Goal: Find contact information: Find contact information

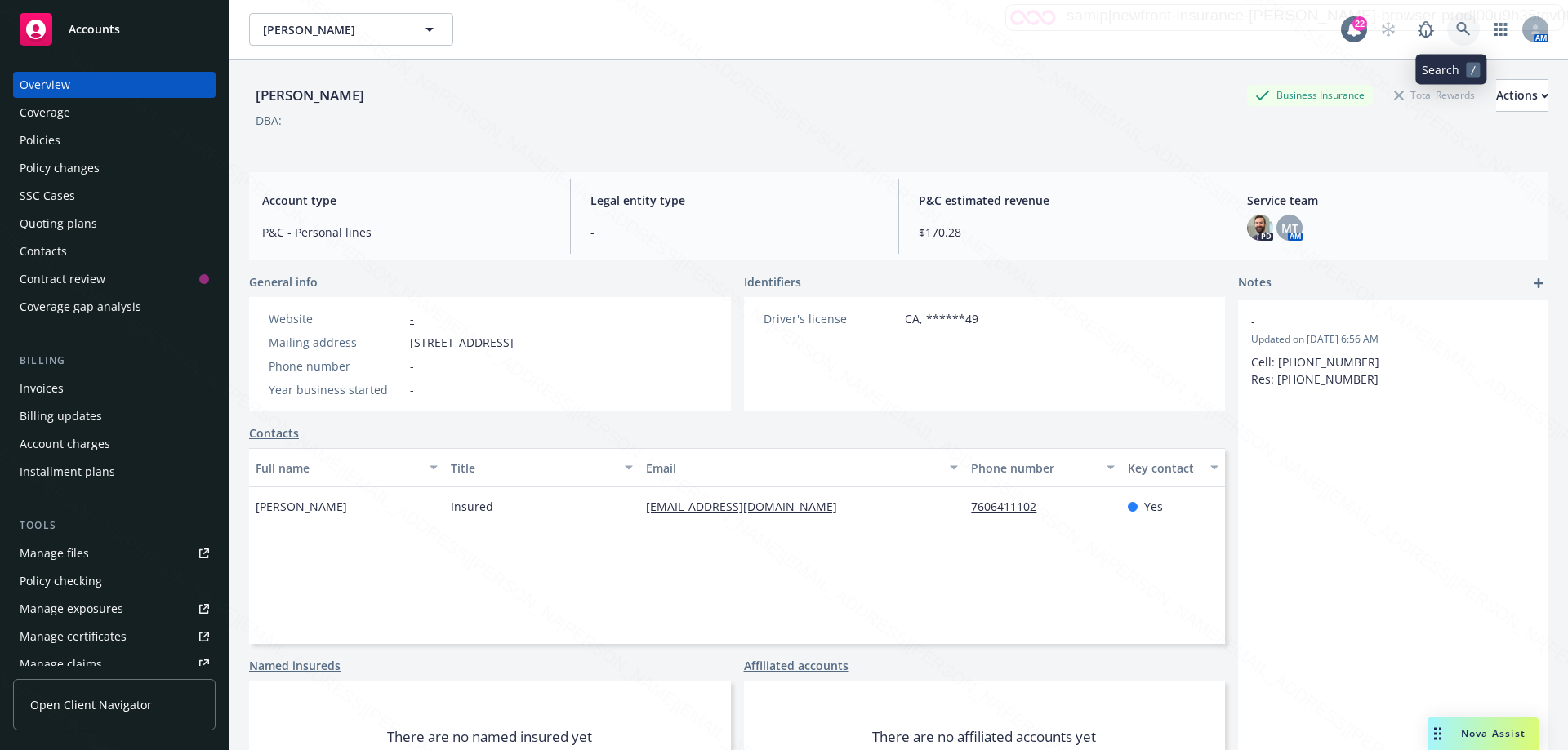
click at [1456, 28] on icon at bounding box center [1464, 30] width 15 height 15
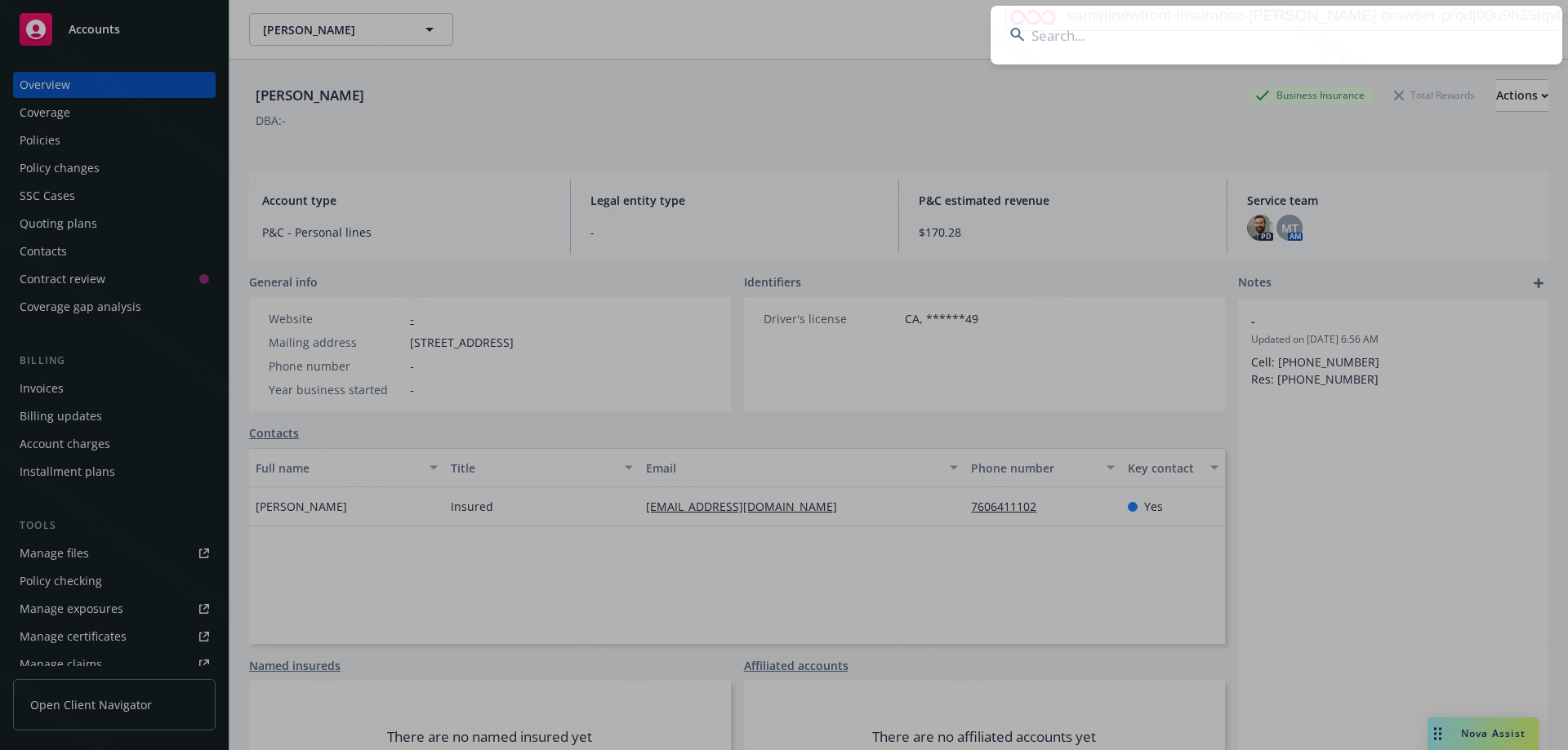
click at [1137, 45] on input at bounding box center [1276, 35] width 572 height 59
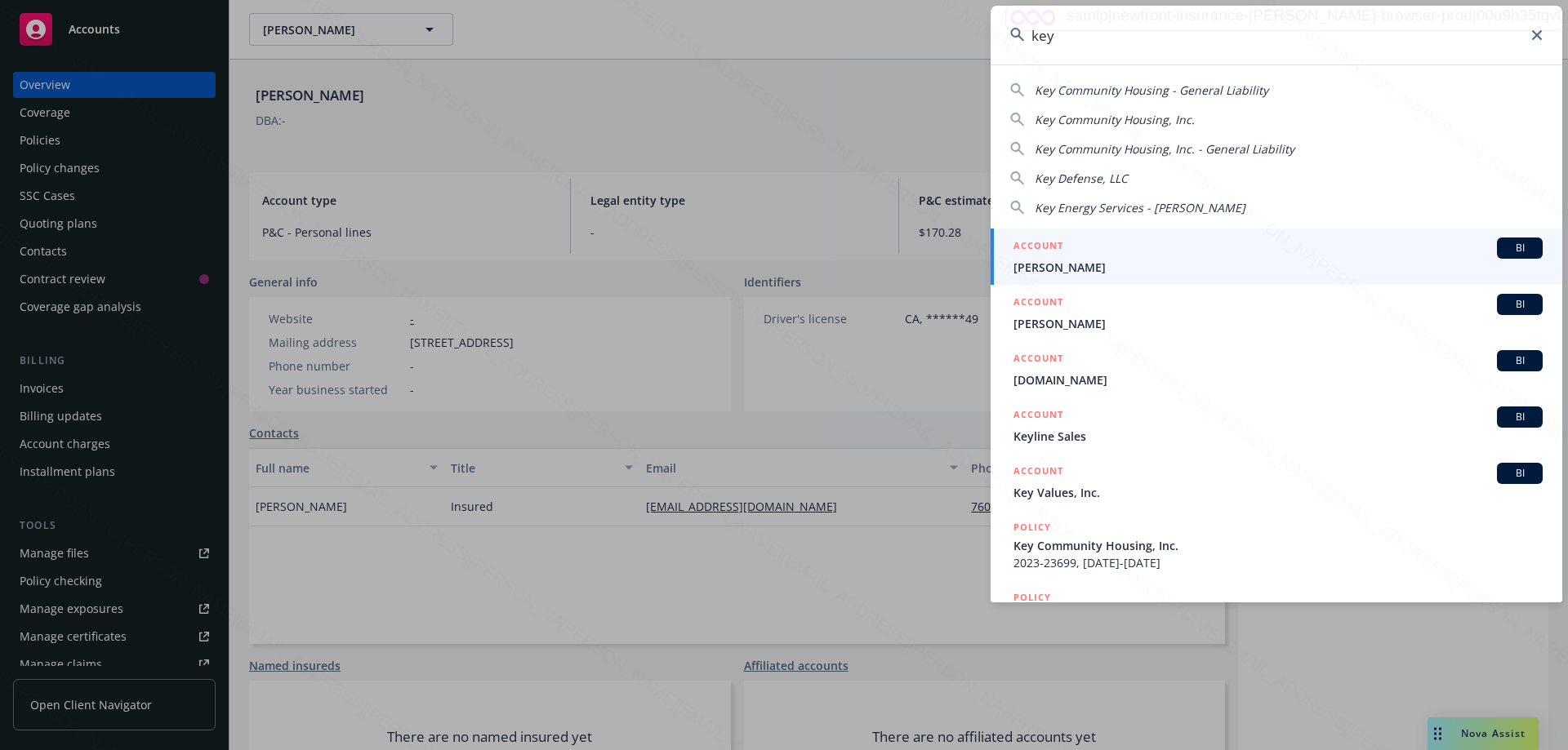
type input "key"
click at [1043, 274] on span "[PERSON_NAME]" at bounding box center [1278, 267] width 529 height 17
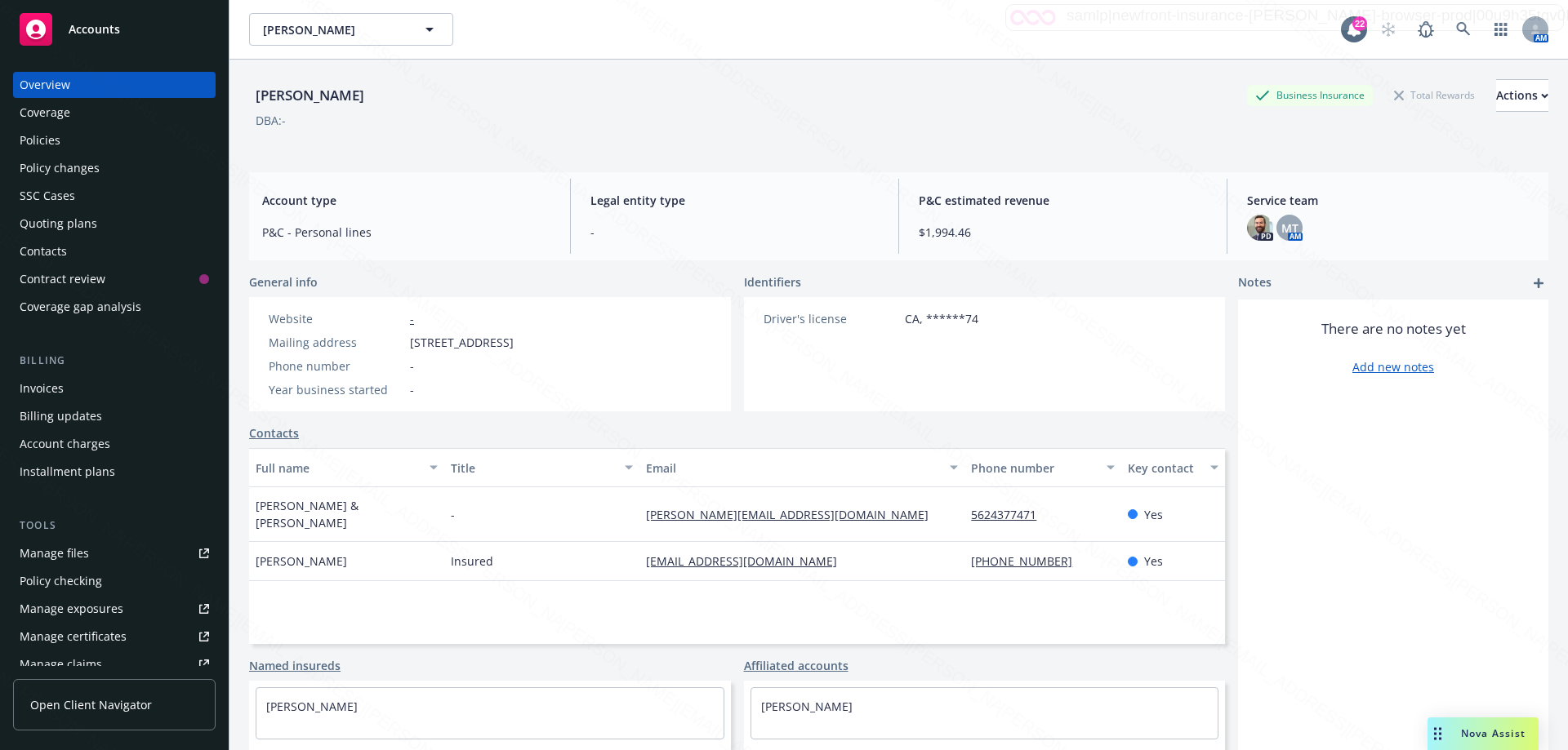
click at [50, 138] on div "Policies" at bounding box center [40, 141] width 41 height 26
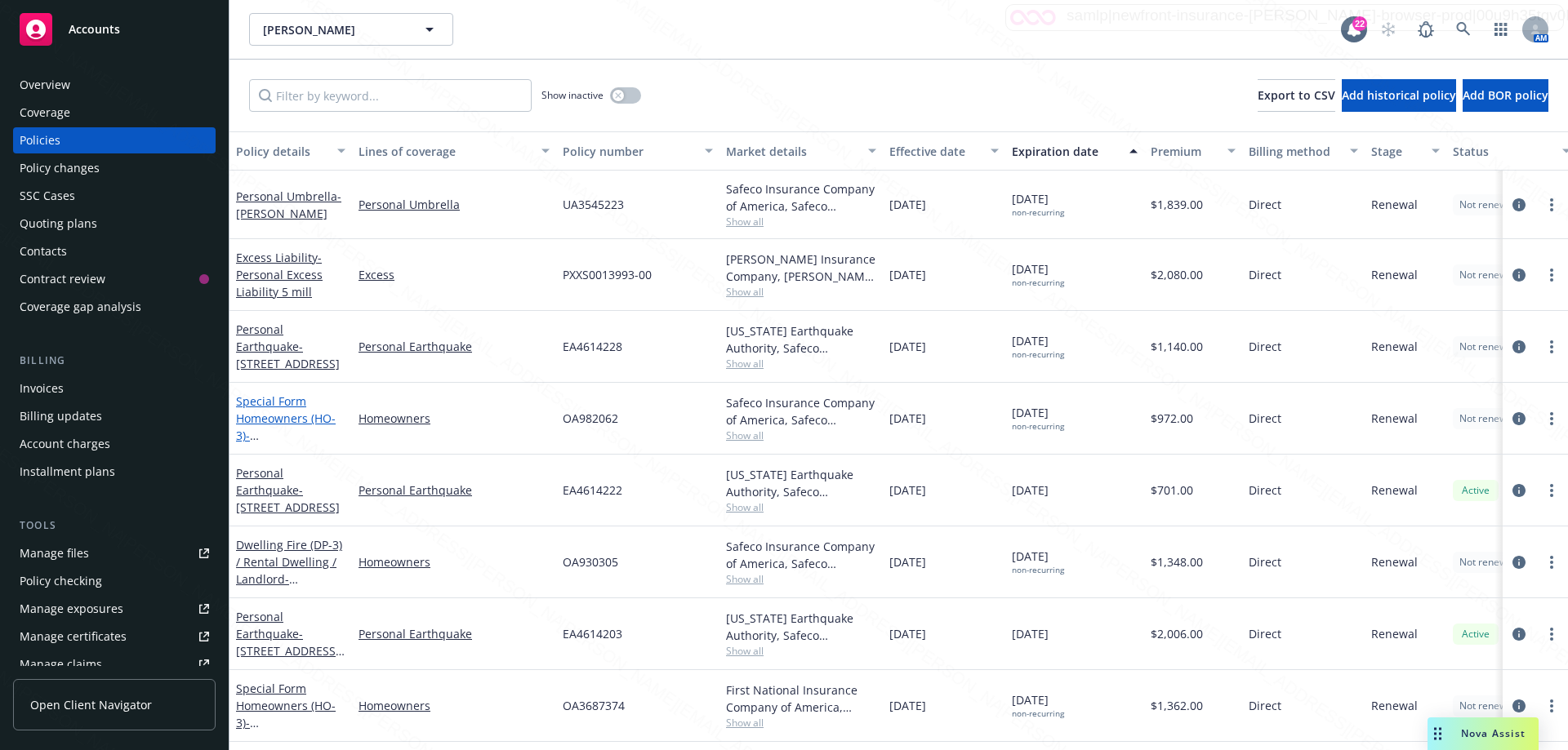
click at [293, 432] on span "- [STREET_ADDRESS]" at bounding box center [287, 443] width 103 height 32
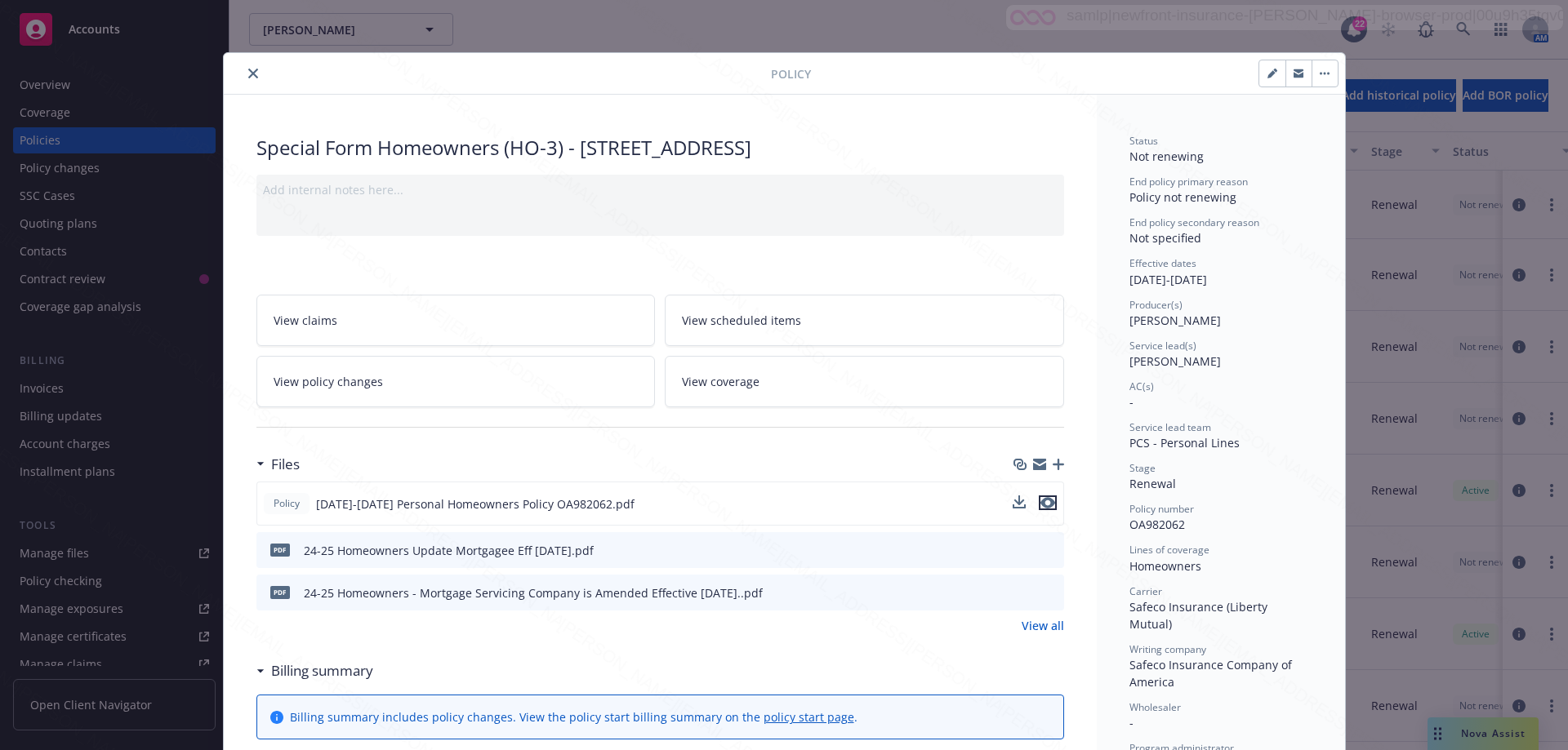
click at [1043, 504] on icon "preview file" at bounding box center [1048, 503] width 15 height 12
click at [245, 79] on button "close" at bounding box center [253, 74] width 20 height 20
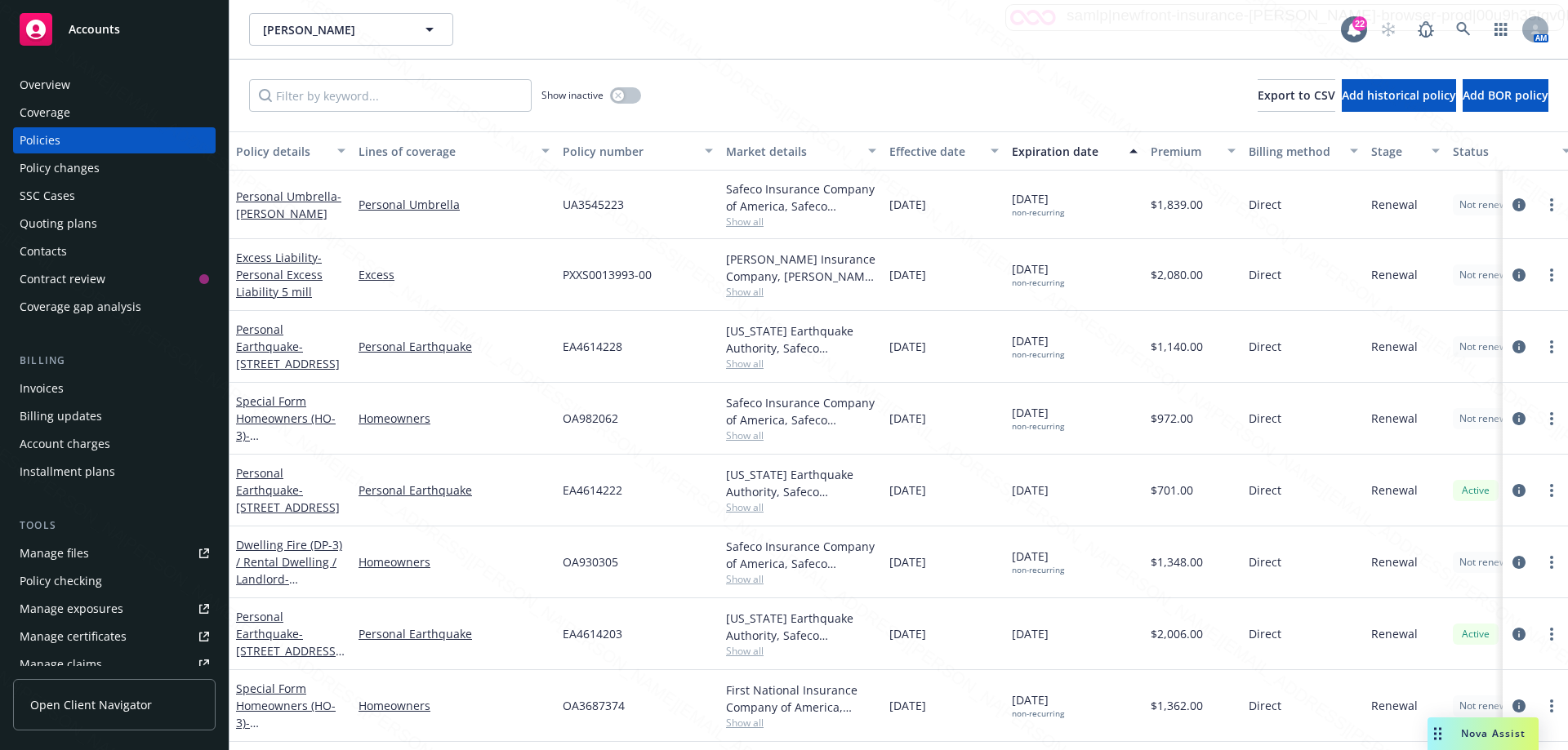
click at [248, 73] on div "Show inactive Export to CSV Add historical policy Add BOR policy" at bounding box center [898, 95] width 1338 height 72
click at [279, 566] on link "Dwelling Fire (DP-3) / Rental Dwelling / Landlord - 1845 #1 2 3 & [STREET_ADDRE…" at bounding box center [289, 570] width 106 height 67
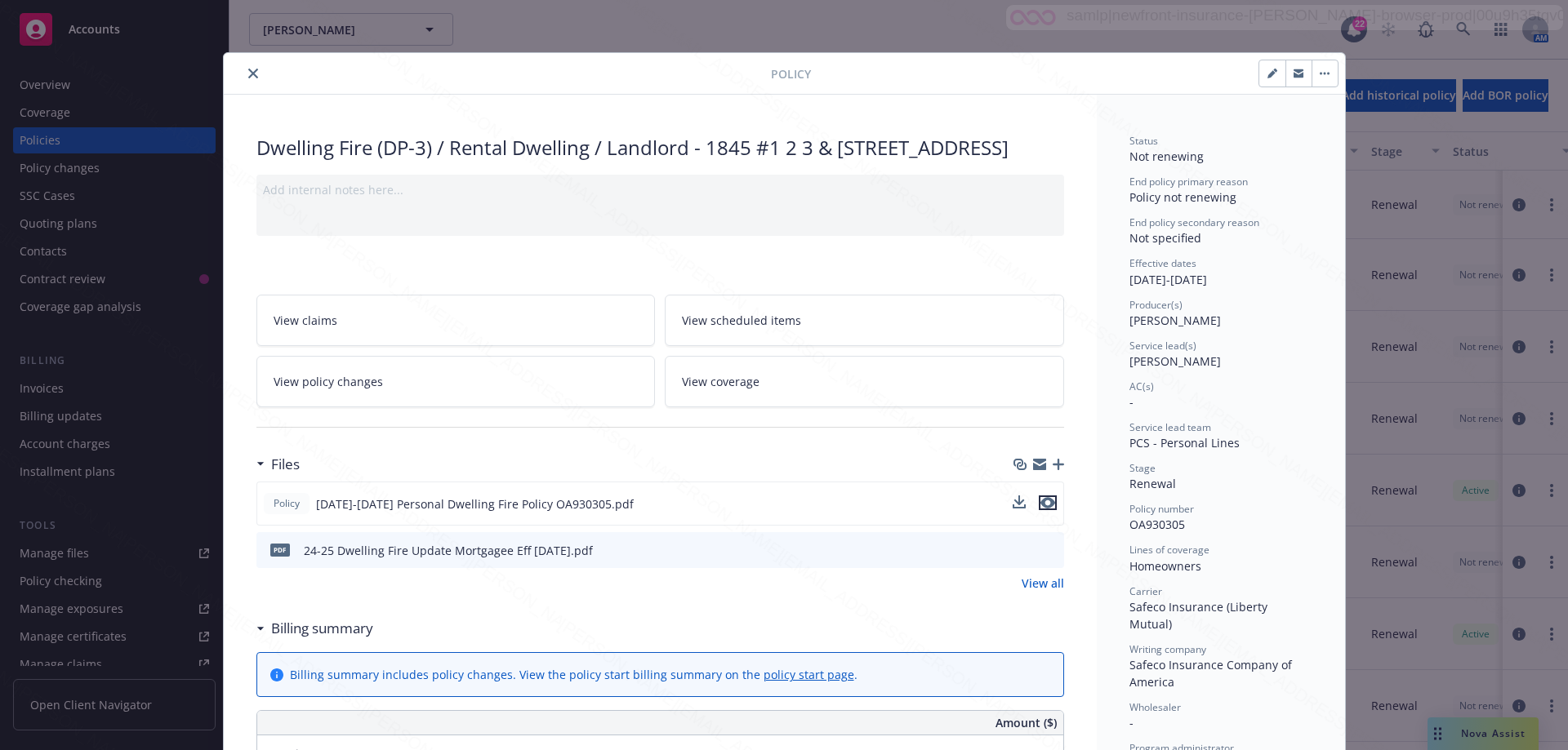
click at [1044, 509] on icon "preview file" at bounding box center [1048, 503] width 15 height 12
click at [248, 75] on icon "close" at bounding box center [253, 74] width 10 height 10
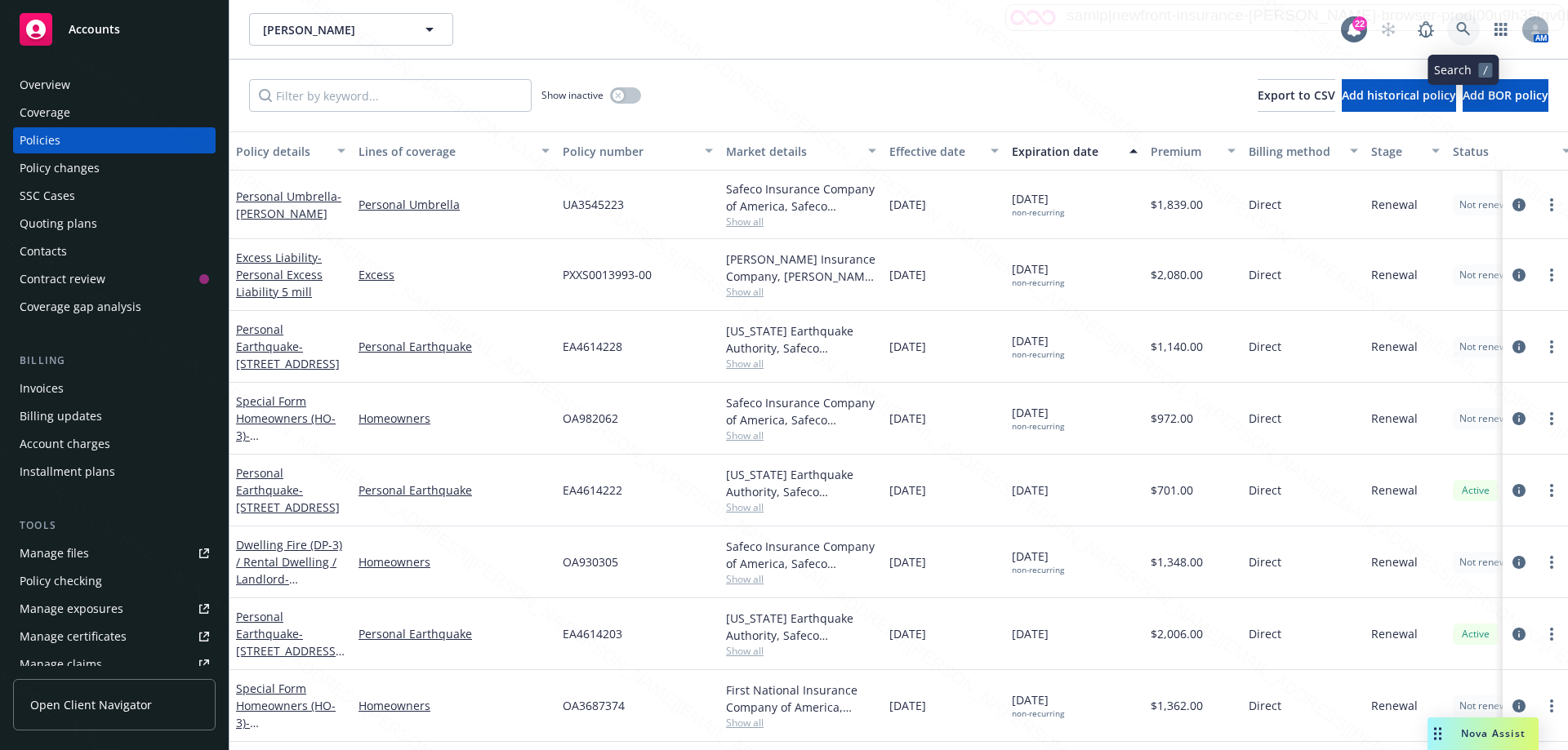
click at [1463, 35] on icon at bounding box center [1464, 30] width 15 height 15
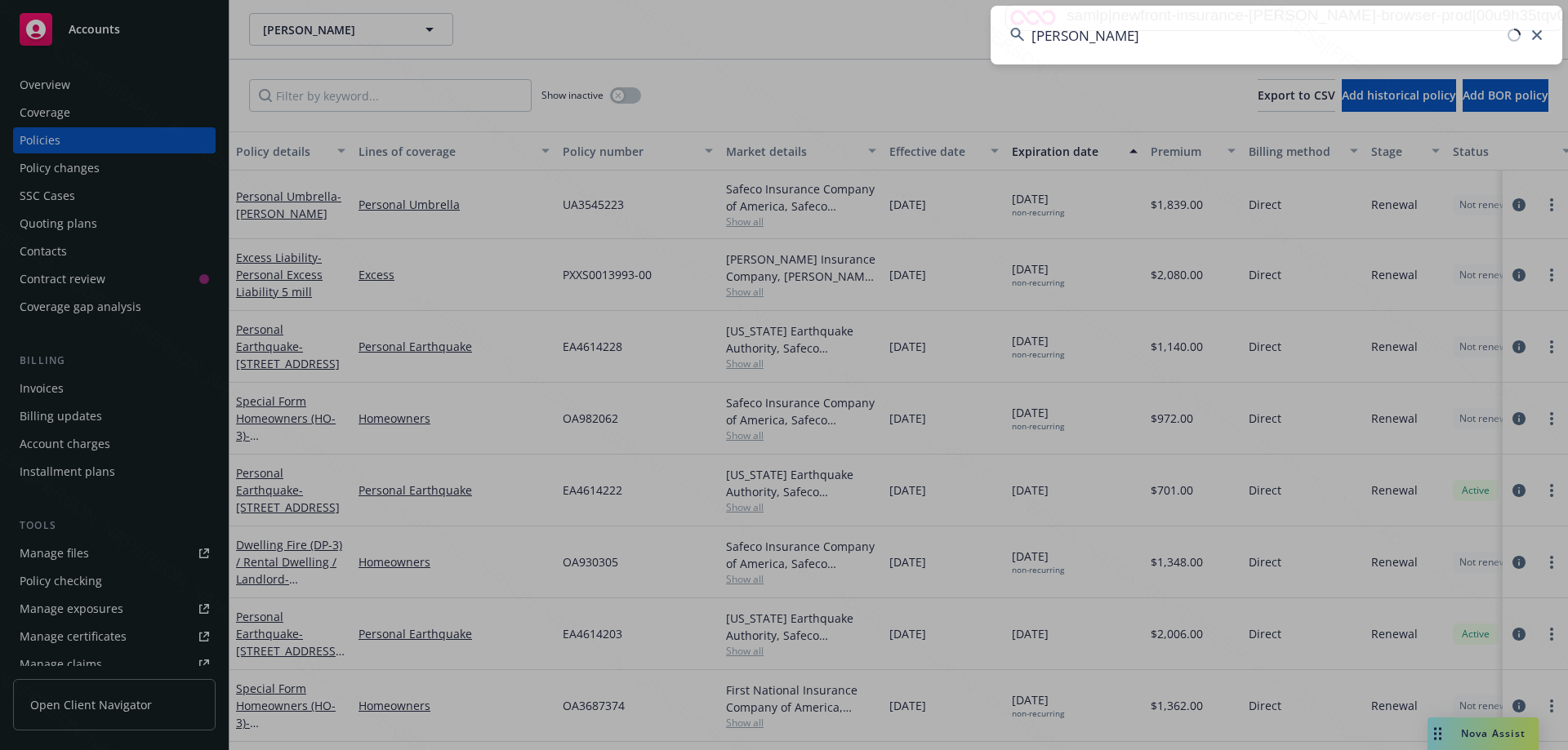
type input "[PERSON_NAME]"
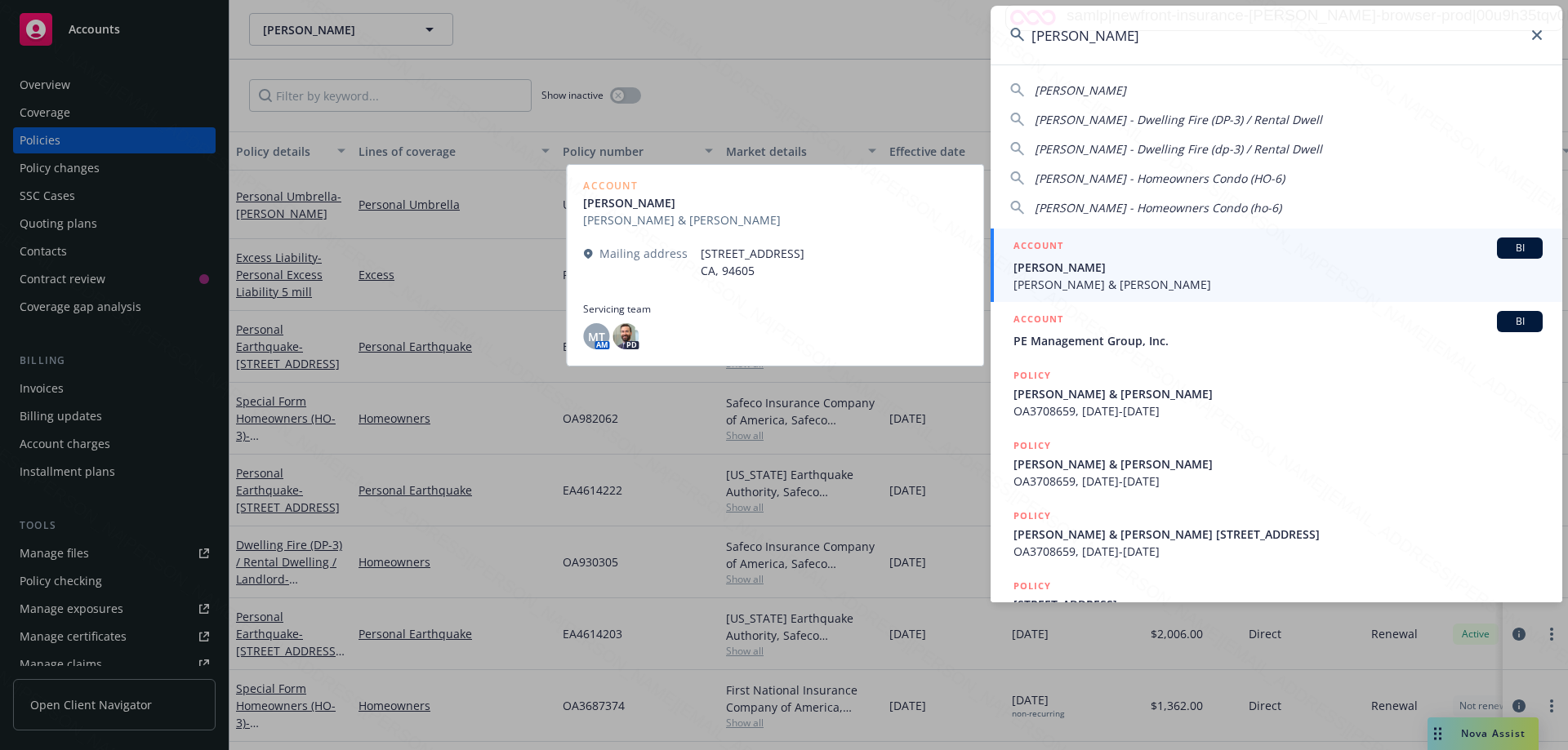
click at [1105, 277] on span "[PERSON_NAME] & [PERSON_NAME]" at bounding box center [1278, 284] width 529 height 17
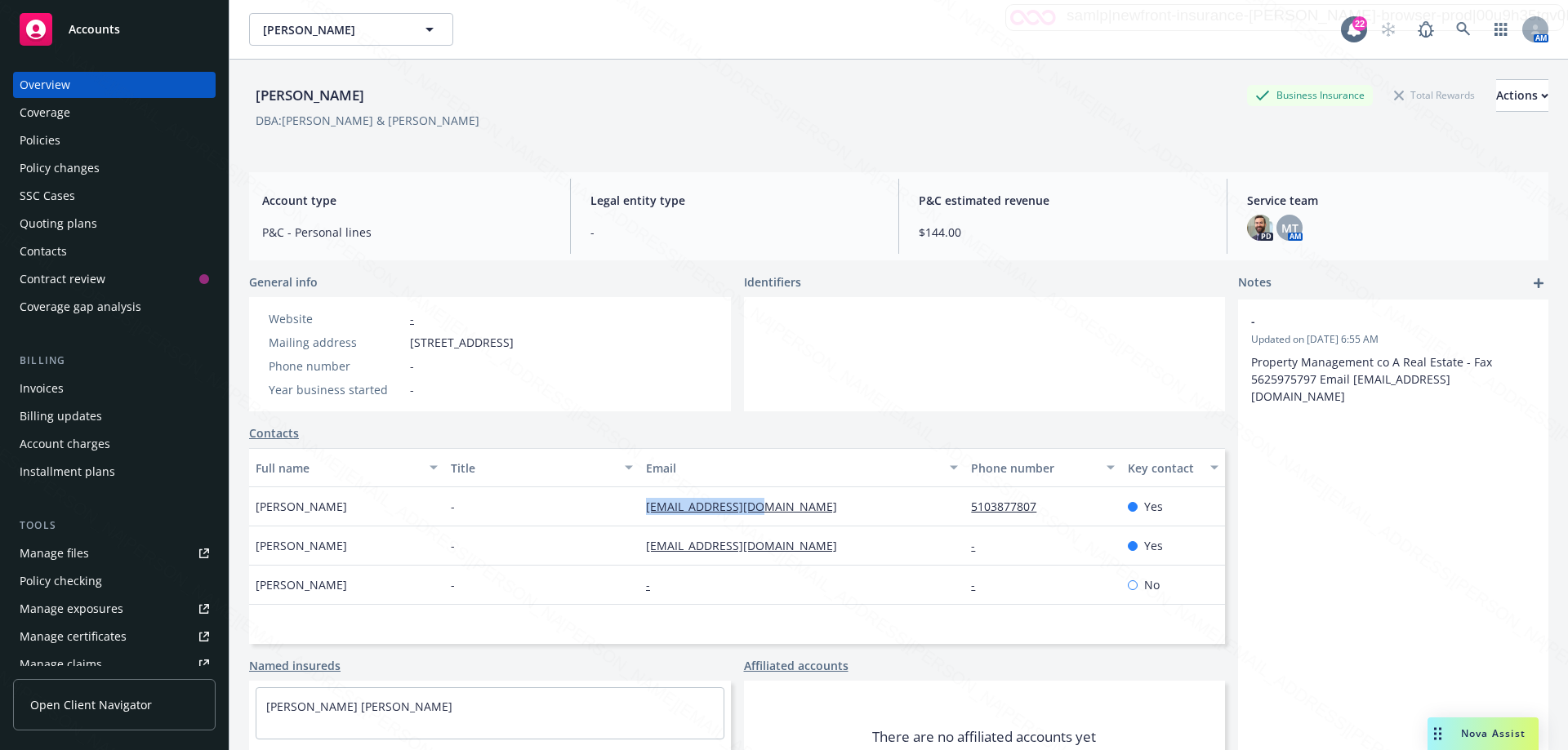
drag, startPoint x: 634, startPoint y: 508, endPoint x: 774, endPoint y: 512, distance: 140.1
click at [774, 512] on div "[PERSON_NAME] - [EMAIL_ADDRESS][DOMAIN_NAME] 5103877807 Yes" at bounding box center [736, 506] width 976 height 39
copy div "[EMAIL_ADDRESS][DOMAIN_NAME]"
click at [40, 142] on div "Policies" at bounding box center [40, 141] width 41 height 26
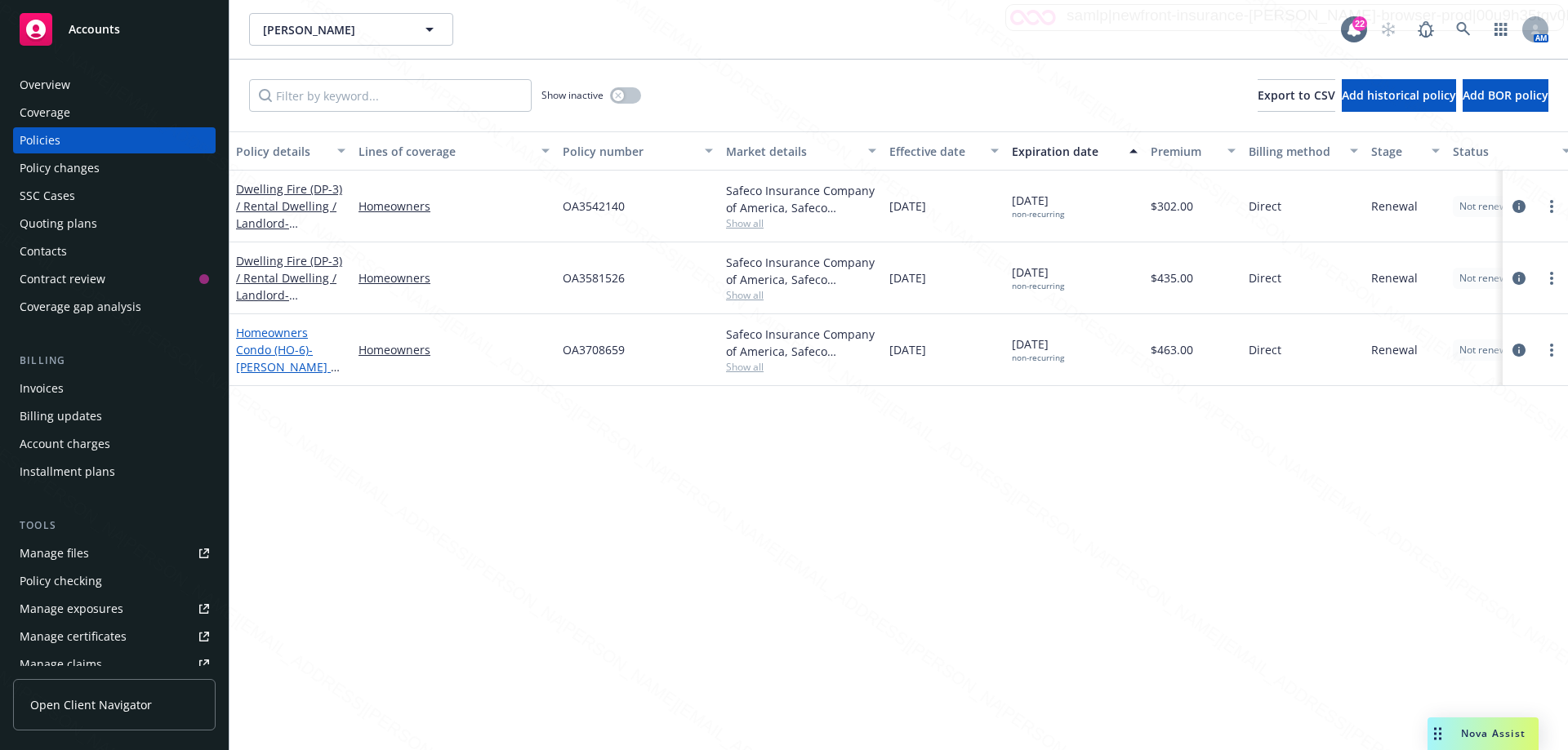
click at [288, 347] on link "Homeowners Condo (HO-6) - [PERSON_NAME] & [PERSON_NAME] [STREET_ADDRESS]" at bounding box center [287, 367] width 103 height 84
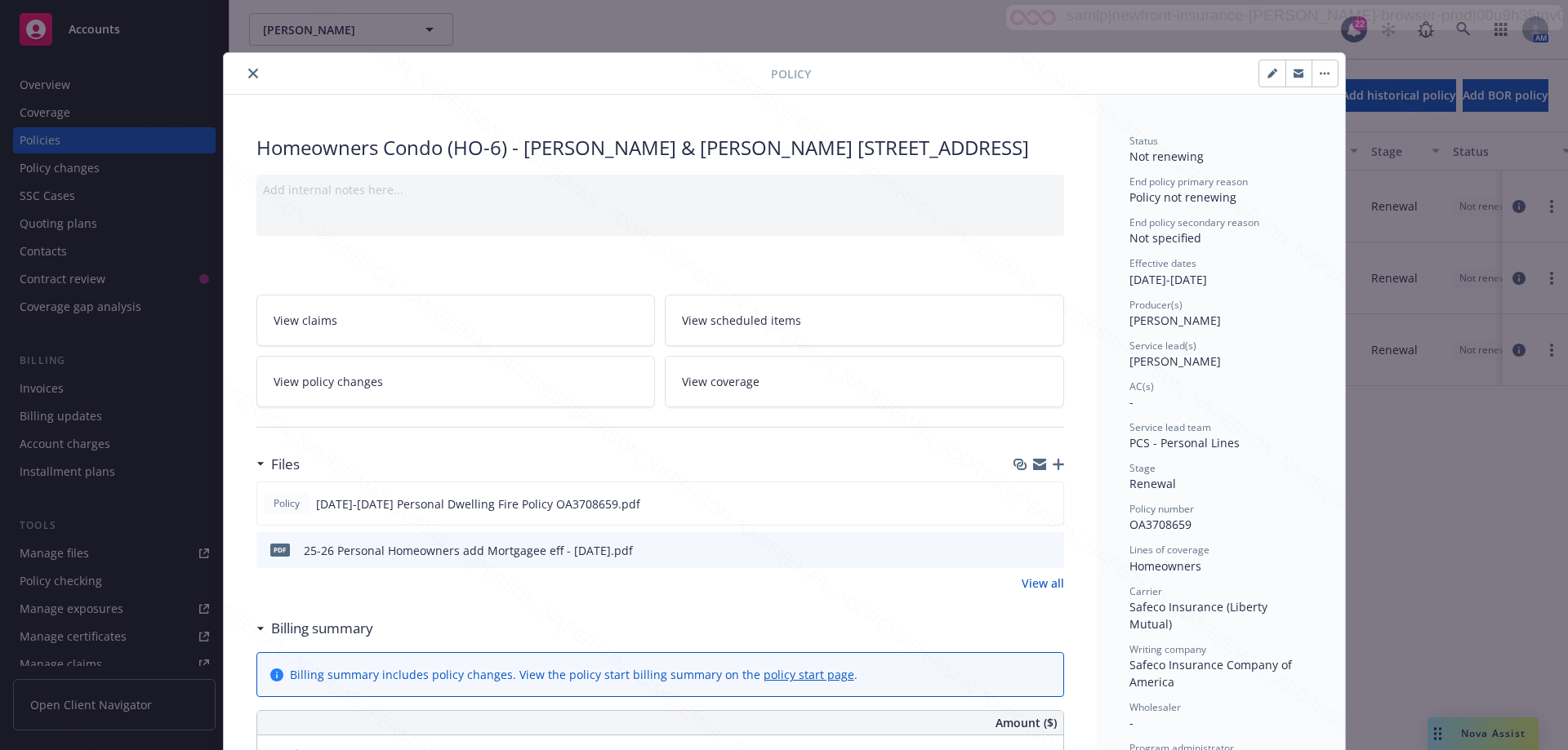
drag, startPoint x: 843, startPoint y: 156, endPoint x: 848, endPoint y: 174, distance: 18.7
click at [848, 161] on div "Homeowners Condo (HO-6) - [PERSON_NAME] & [PERSON_NAME] [STREET_ADDRESS]" at bounding box center [660, 148] width 808 height 28
copy div "[STREET_ADDRESS]"
click at [248, 71] on icon "close" at bounding box center [253, 74] width 10 height 10
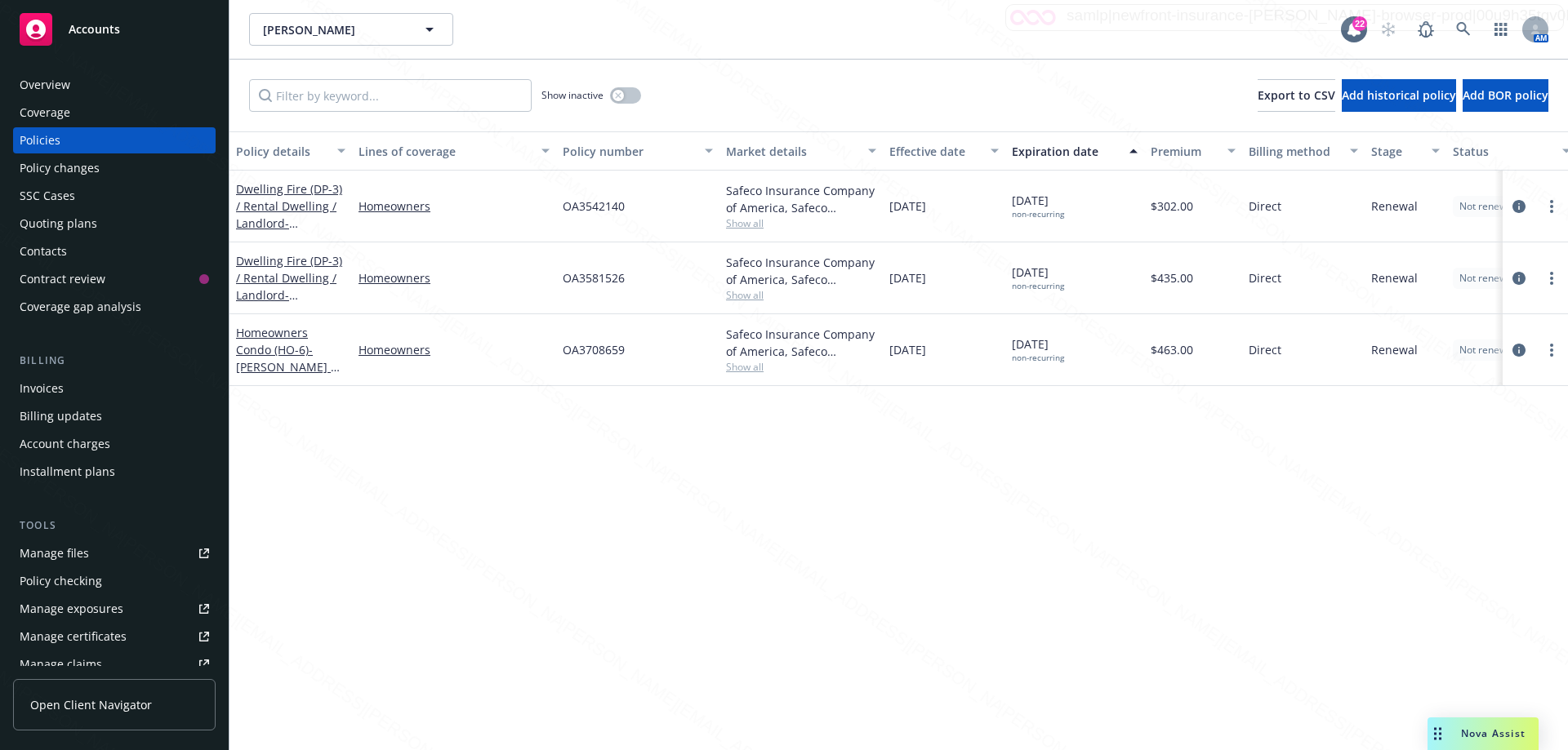
click at [290, 215] on div "Dwelling Fire (DP-3) / Rental Dwelling / Landlord - [STREET_ADDRESS]" at bounding box center [290, 206] width 109 height 51
click at [289, 206] on link "Dwelling Fire (DP-3) / Rental Dwelling / Landlord - [STREET_ADDRESS]" at bounding box center [289, 214] width 106 height 67
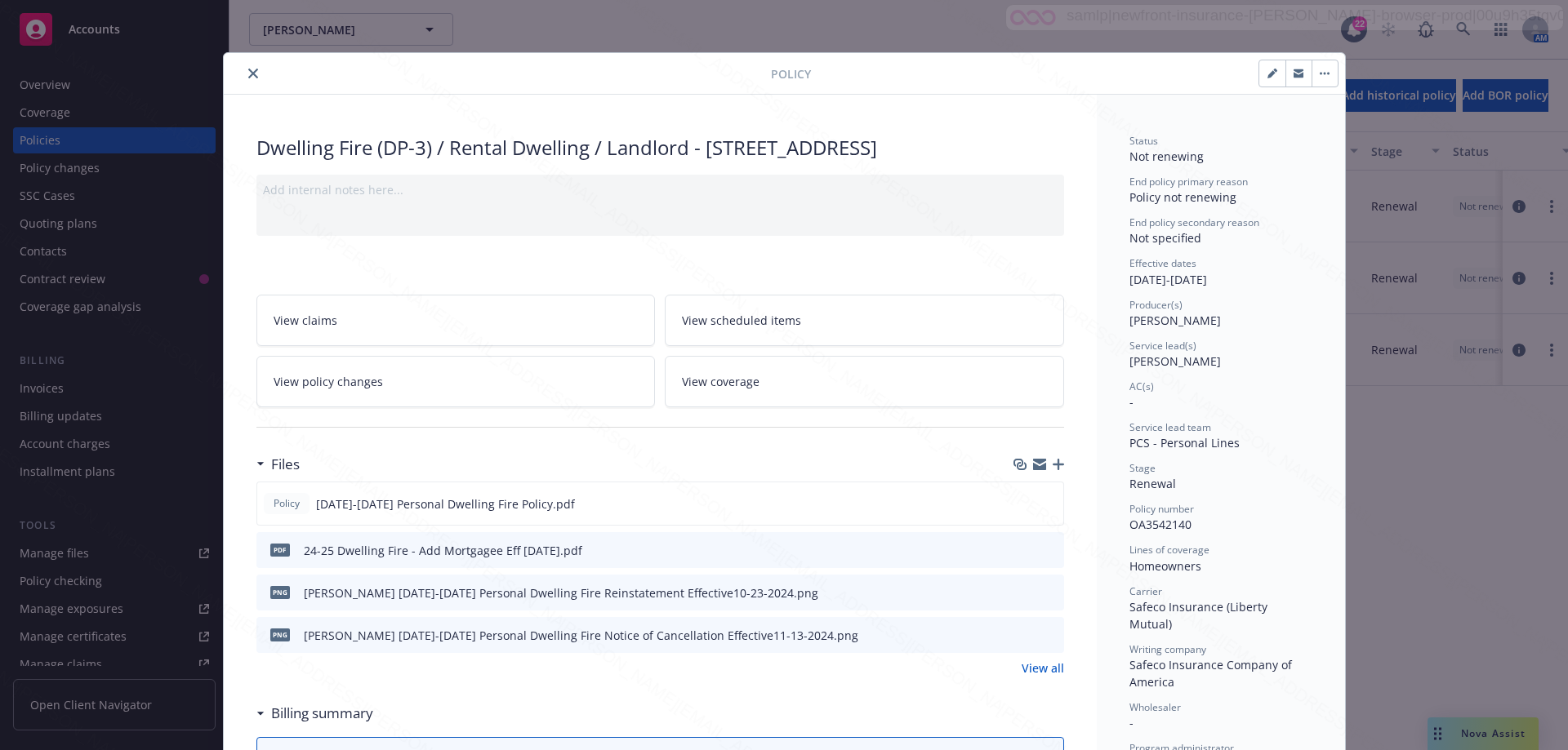
drag, startPoint x: 702, startPoint y: 150, endPoint x: 719, endPoint y: 173, distance: 28.6
click at [719, 161] on div "Dwelling Fire (DP-3) / Rental Dwelling / Landlord - [STREET_ADDRESS]" at bounding box center [660, 148] width 808 height 28
copy div "[STREET_ADDRESS]"
click at [248, 78] on icon "close" at bounding box center [253, 74] width 10 height 10
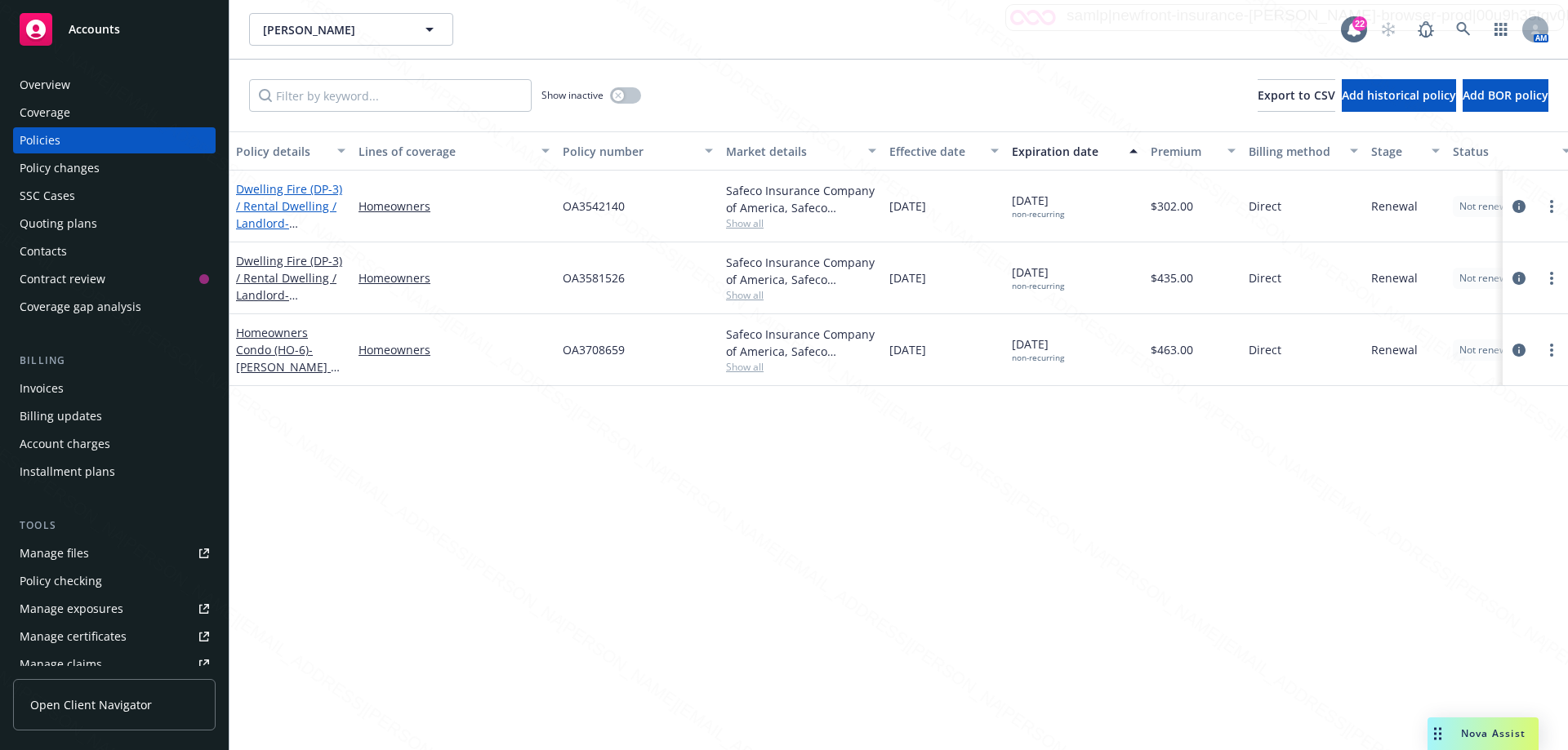
click at [281, 216] on link "Dwelling Fire (DP-3) / Rental Dwelling / Landlord - [STREET_ADDRESS]" at bounding box center [289, 214] width 106 height 67
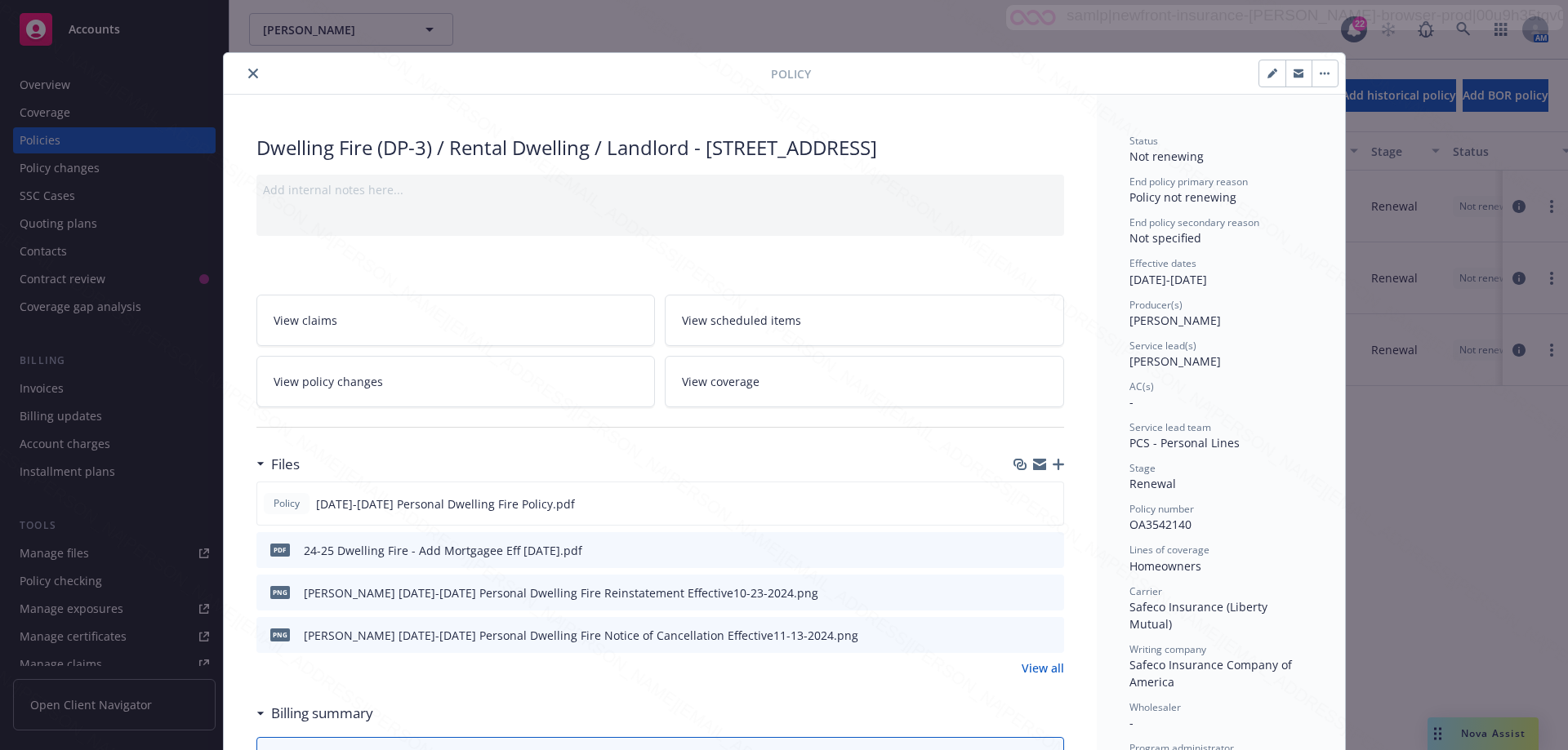
scroll to position [49, 0]
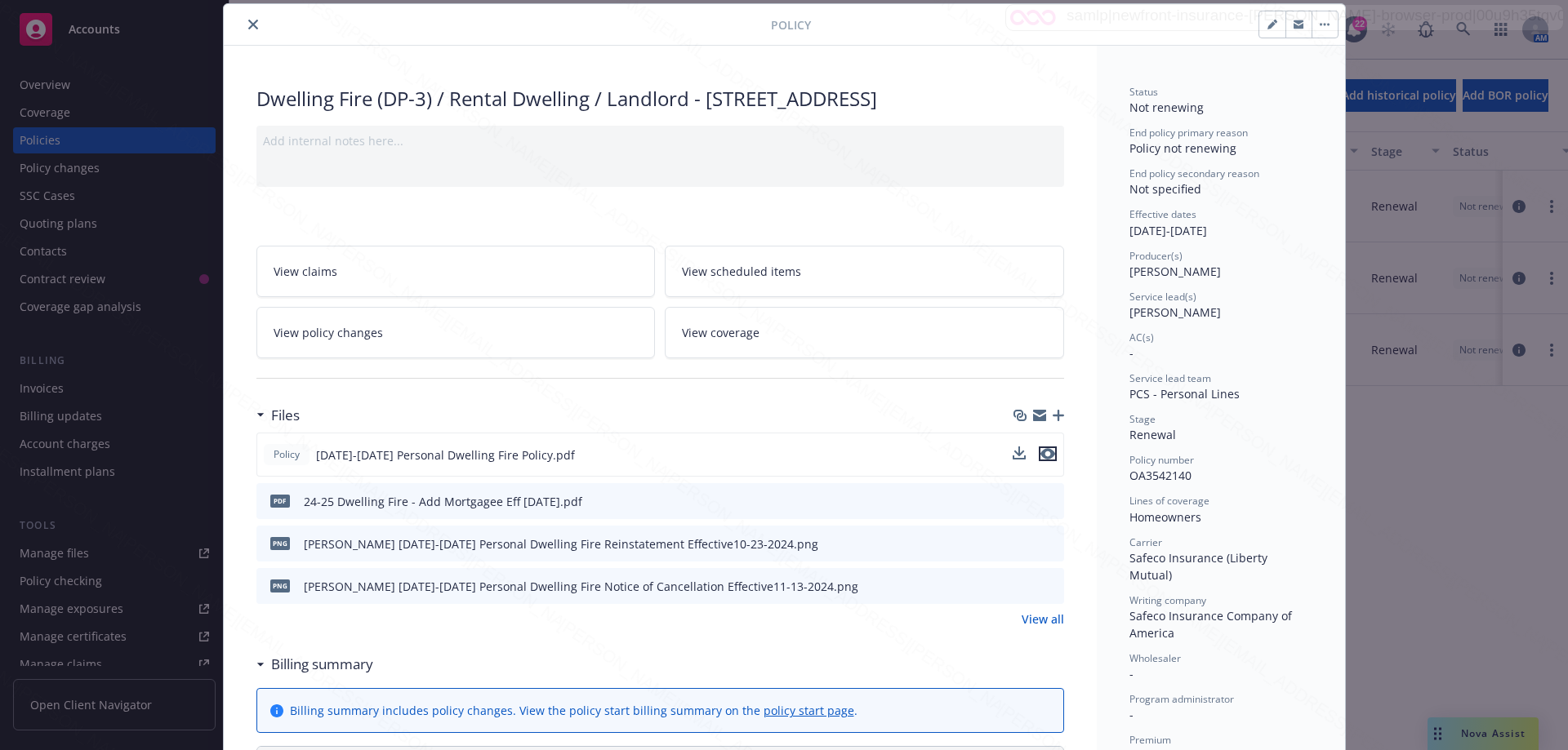
click at [1047, 460] on icon "preview file" at bounding box center [1048, 454] width 15 height 12
click at [253, 21] on button "close" at bounding box center [253, 25] width 20 height 20
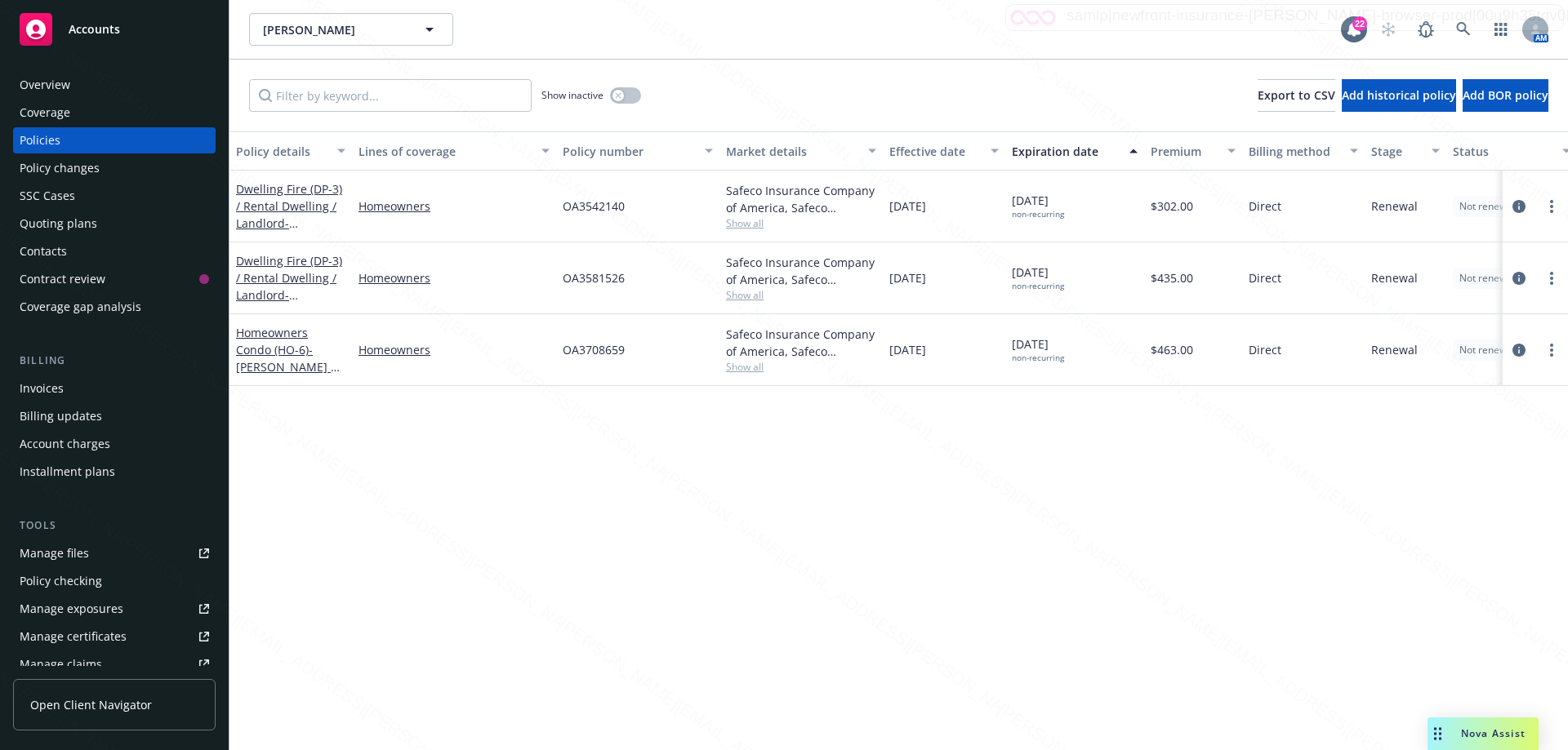
click at [1083, 576] on div "Policy details Lines of coverage Policy number Market details Effective date Ex…" at bounding box center [898, 441] width 1338 height 619
drag, startPoint x: 40, startPoint y: 678, endPoint x: 81, endPoint y: 644, distance: 53.3
click at [65, 656] on div "Overview Coverage Policies Policy changes SSC Cases Quoting plans Contacts Cont…" at bounding box center [114, 401] width 228 height 698
click at [742, 647] on div "Policy details Lines of coverage Policy number Market details Effective date Ex…" at bounding box center [898, 441] width 1338 height 619
click at [75, 79] on div "Overview" at bounding box center [114, 85] width 189 height 26
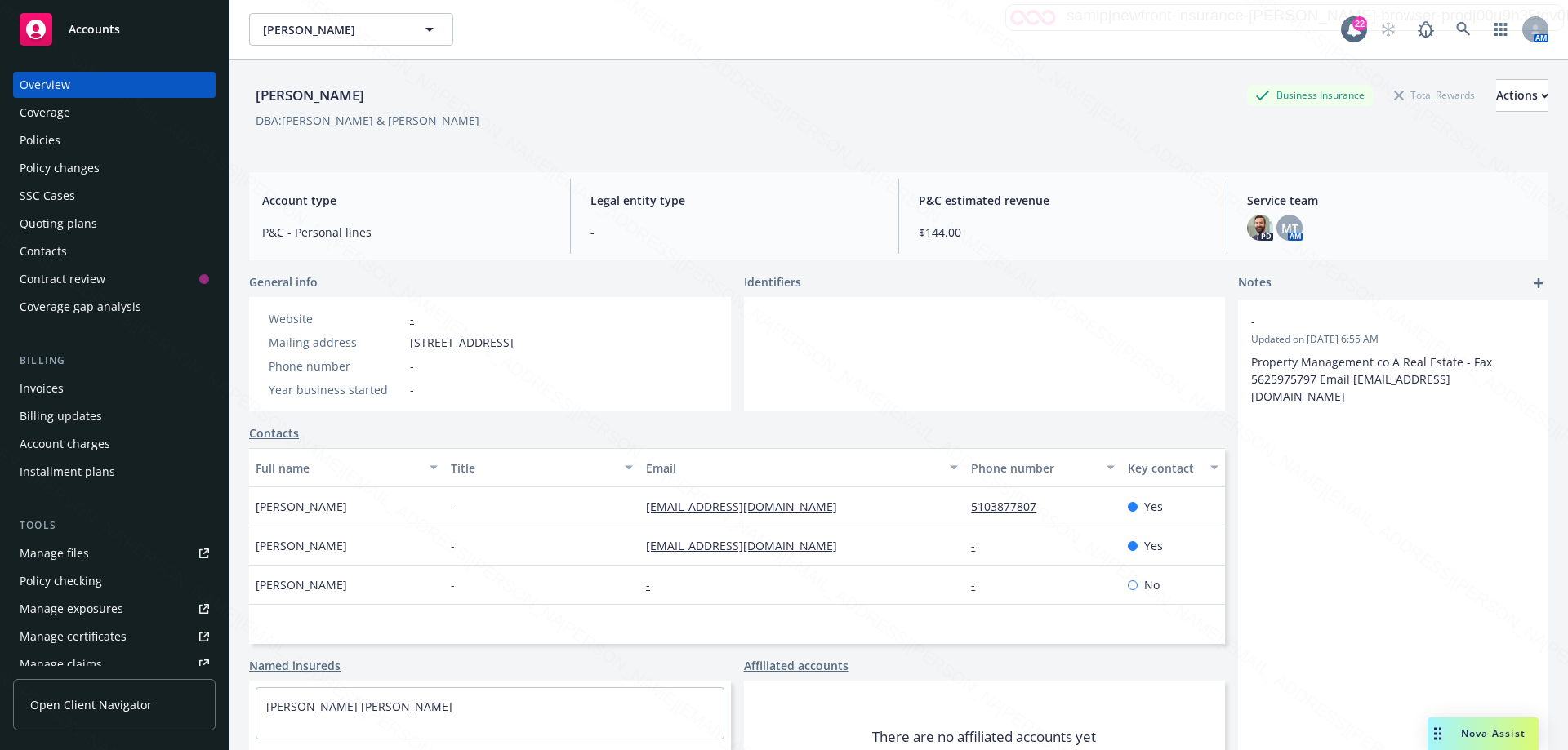
click at [1456, 616] on div "- Updated on [DATE] 6:55 AM Property Management co A Real Estate - Fax 56259757…" at bounding box center [1393, 564] width 310 height 530
click at [1438, 596] on div "- Updated on [DATE] 6:55 AM Property Management co A Real Estate - Fax 56259757…" at bounding box center [1393, 564] width 310 height 530
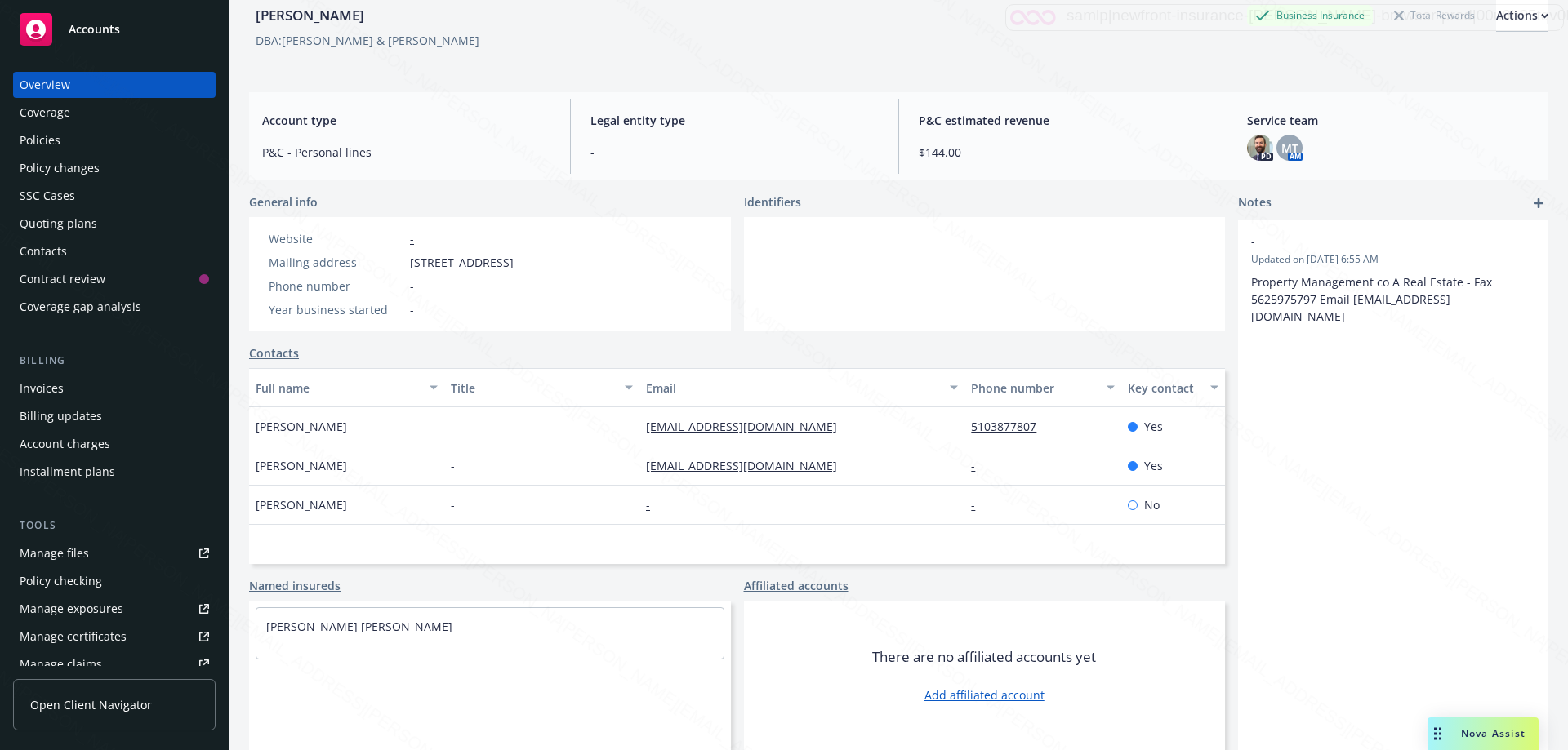
click at [1034, 53] on div "[PERSON_NAME] Business Insurance Total Rewards Actions DBA: [PERSON_NAME] & [PE…" at bounding box center [899, 32] width 1299 height 67
